Goal: Use online tool/utility: Utilize a website feature to perform a specific function

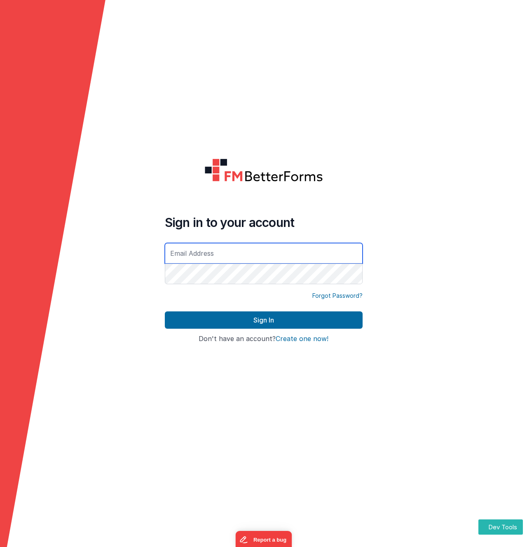
click at [192, 259] on input "text" at bounding box center [264, 253] width 198 height 21
type input "[EMAIL_ADDRESS][DOMAIN_NAME]"
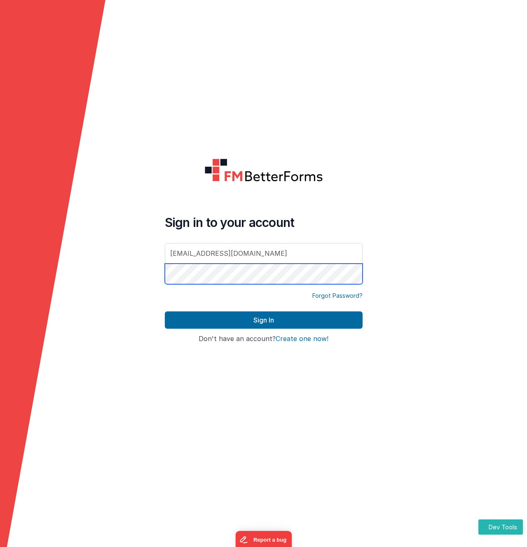
click at [165, 311] on button "Sign In" at bounding box center [264, 319] width 198 height 17
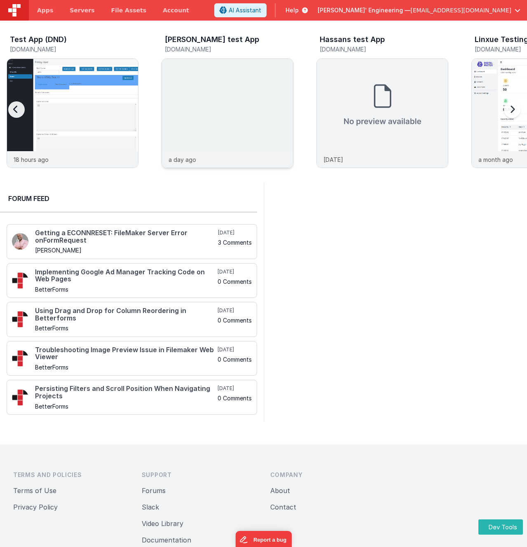
click at [209, 113] on img at bounding box center [227, 124] width 131 height 131
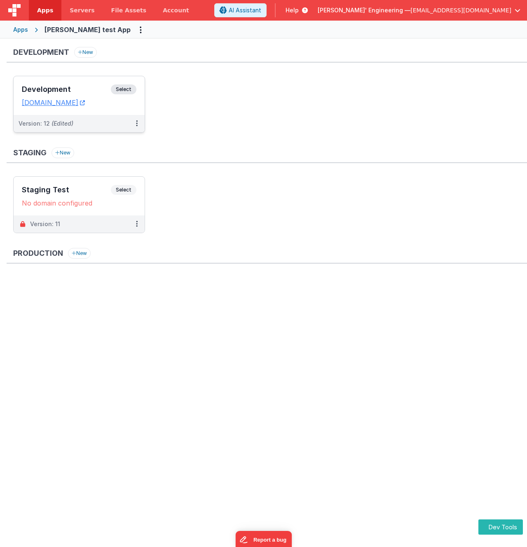
click at [115, 89] on span "Select" at bounding box center [124, 89] width 26 height 10
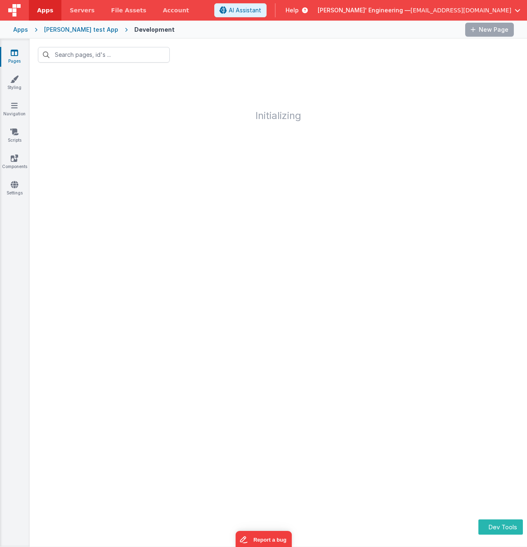
click at [229, 41] on div at bounding box center [278, 55] width 497 height 32
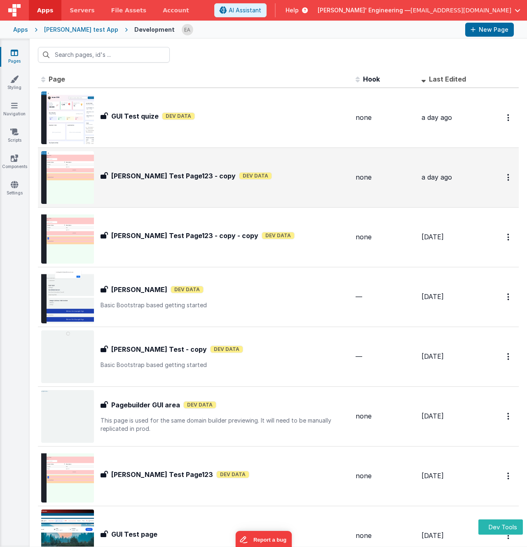
click at [264, 182] on div "[PERSON_NAME] Test Page123 - copy Mikes Test Page123 - copy Dev Data" at bounding box center [225, 177] width 248 height 13
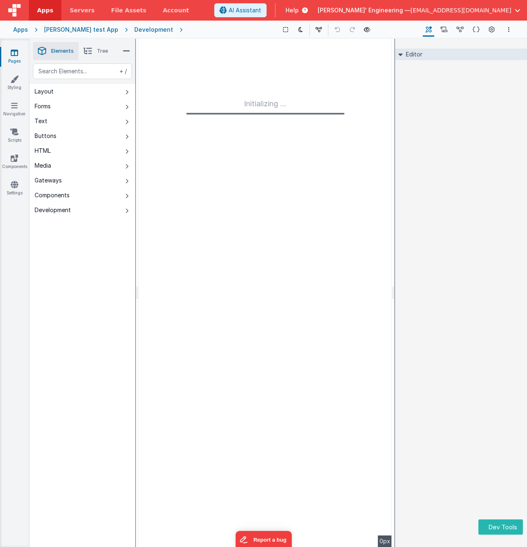
click at [68, 285] on div "+ / Layout Forms Text Buttons HTML Media Gateways Components Development Page P…" at bounding box center [82, 324] width 105 height 522
